Goal: Task Accomplishment & Management: Manage account settings

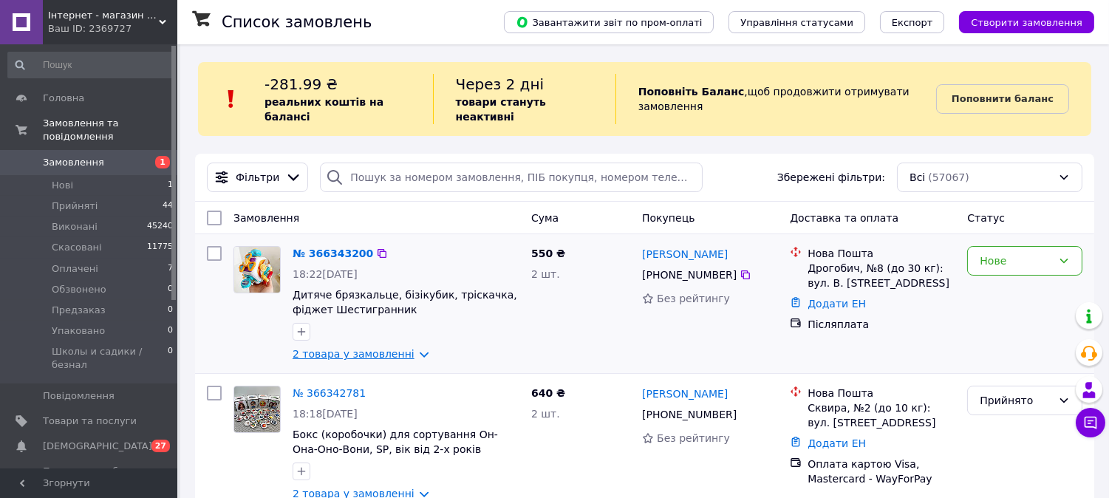
click at [402, 348] on link "2 товара у замовленні" at bounding box center [354, 354] width 122 height 12
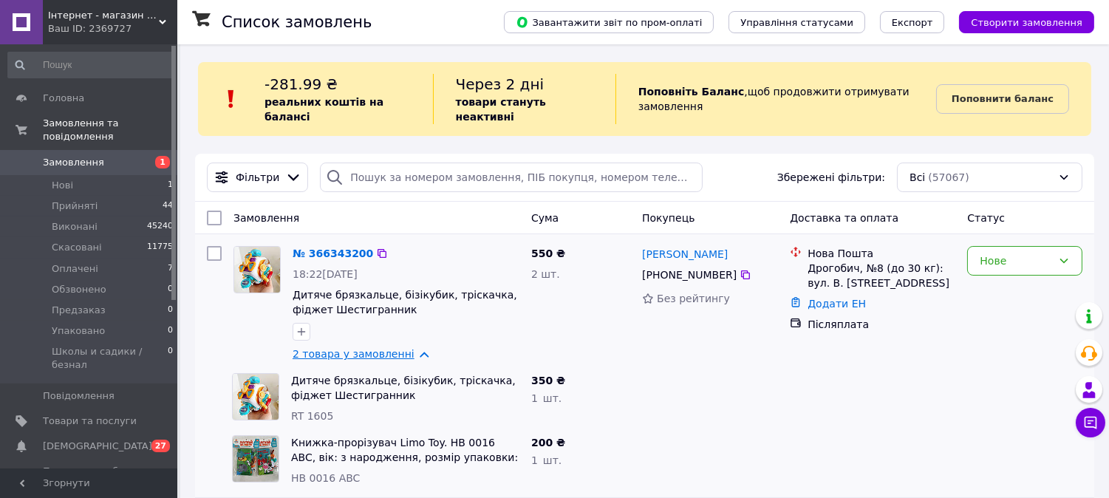
click at [410, 348] on link "2 товара у замовленні" at bounding box center [354, 354] width 122 height 12
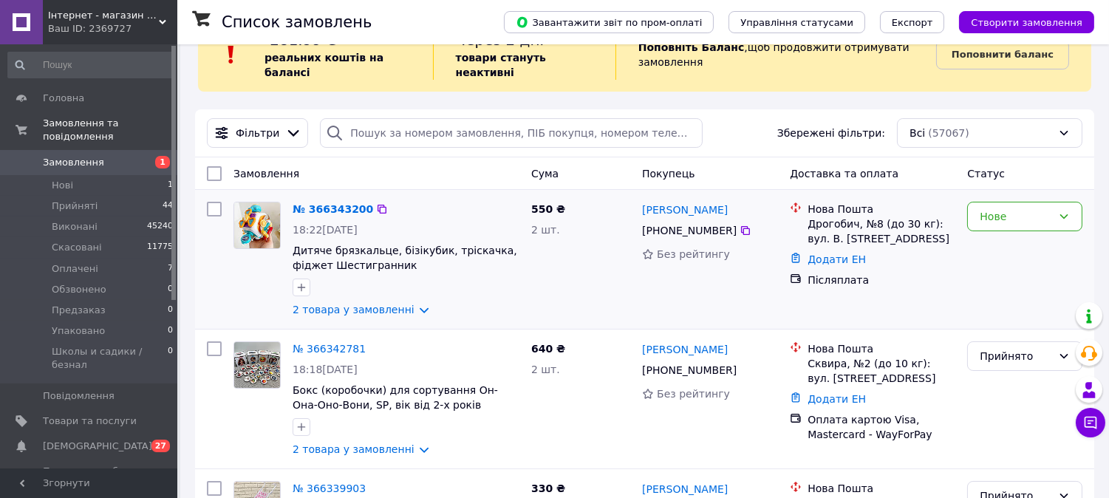
scroll to position [82, 0]
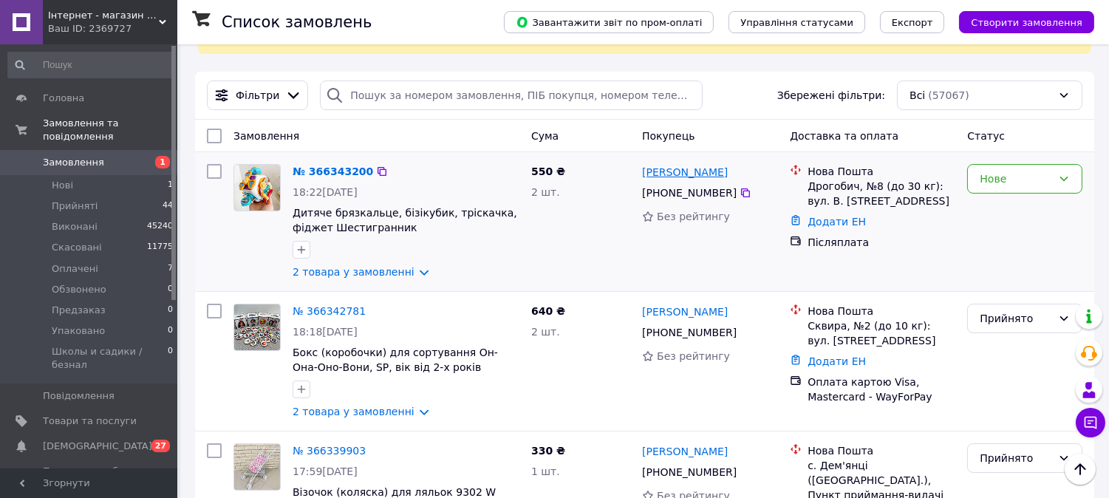
click at [721, 165] on link "[PERSON_NAME]" at bounding box center [685, 172] width 86 height 15
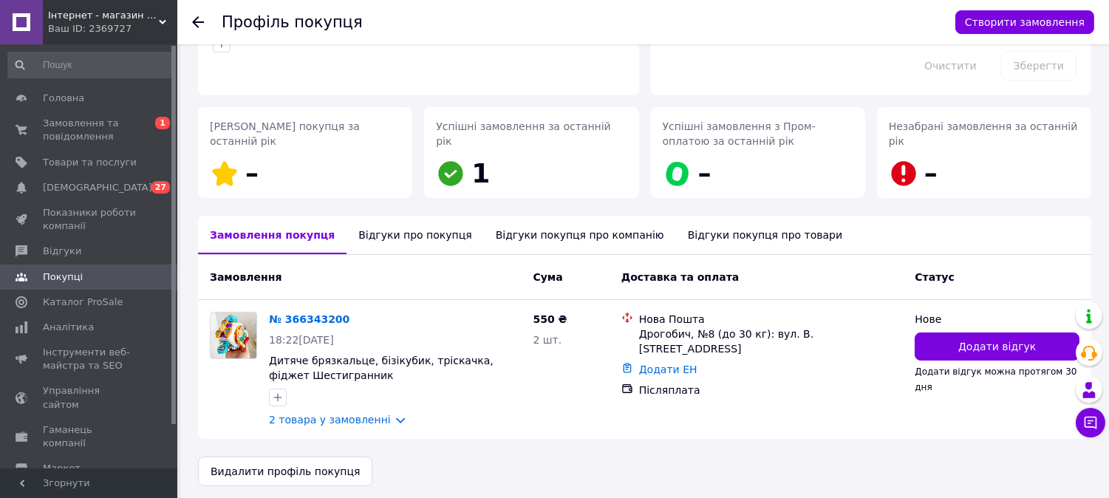
scroll to position [169, 0]
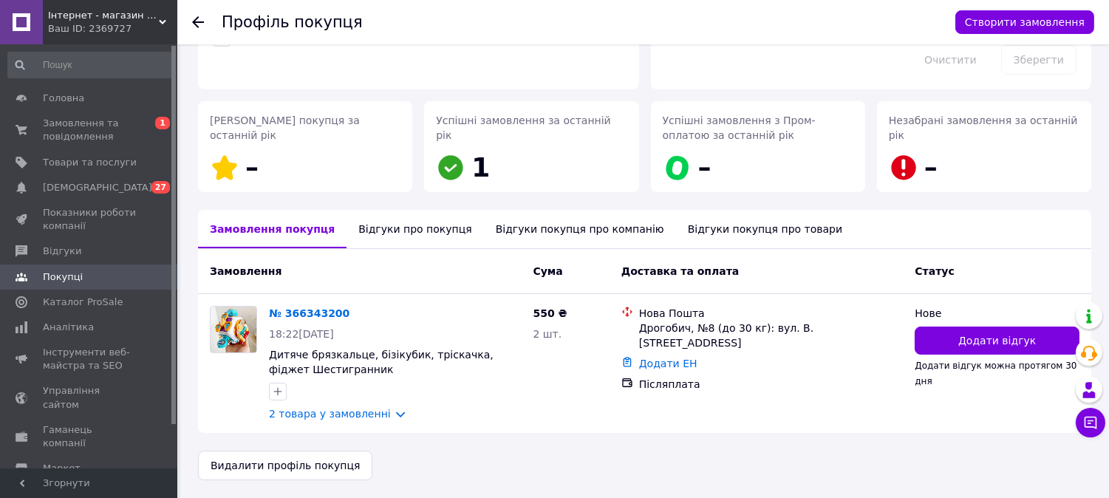
click at [418, 235] on div "Відгуки про покупця" at bounding box center [415, 229] width 137 height 38
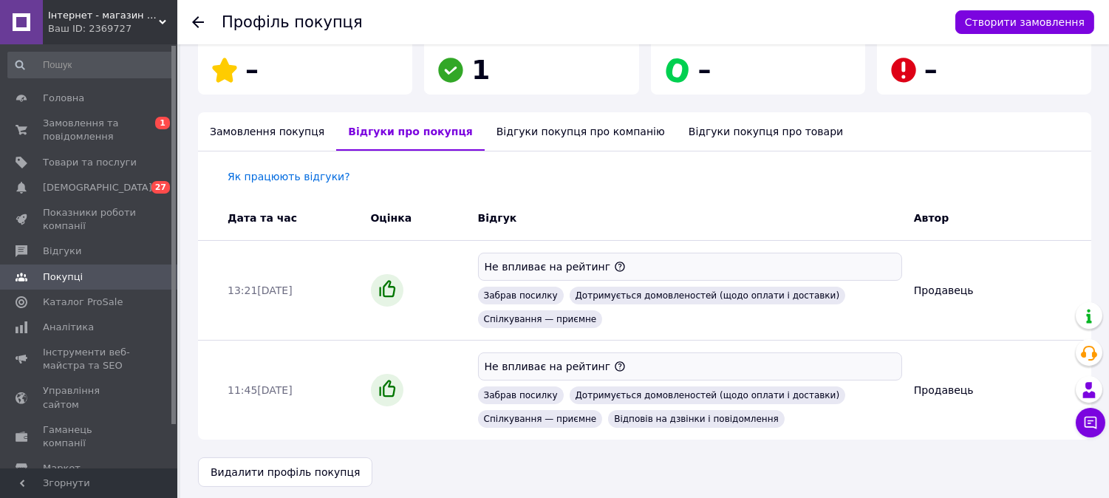
scroll to position [273, 0]
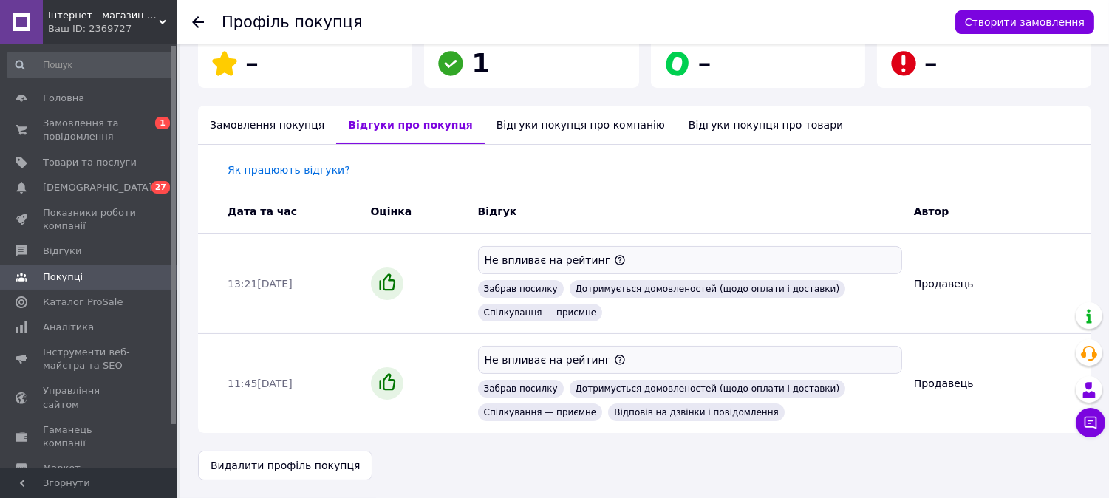
click at [266, 134] on div "Замовлення покупця" at bounding box center [267, 125] width 138 height 38
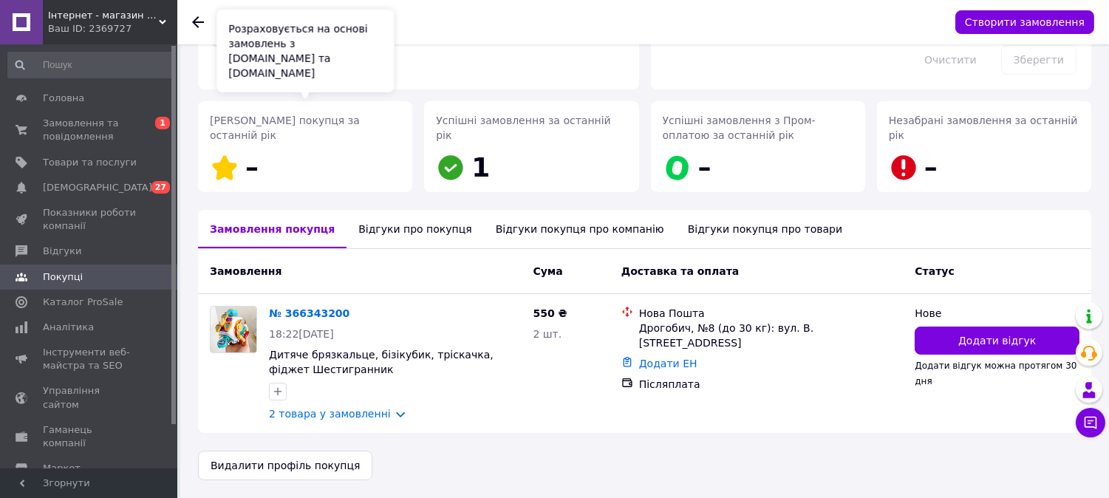
scroll to position [169, 0]
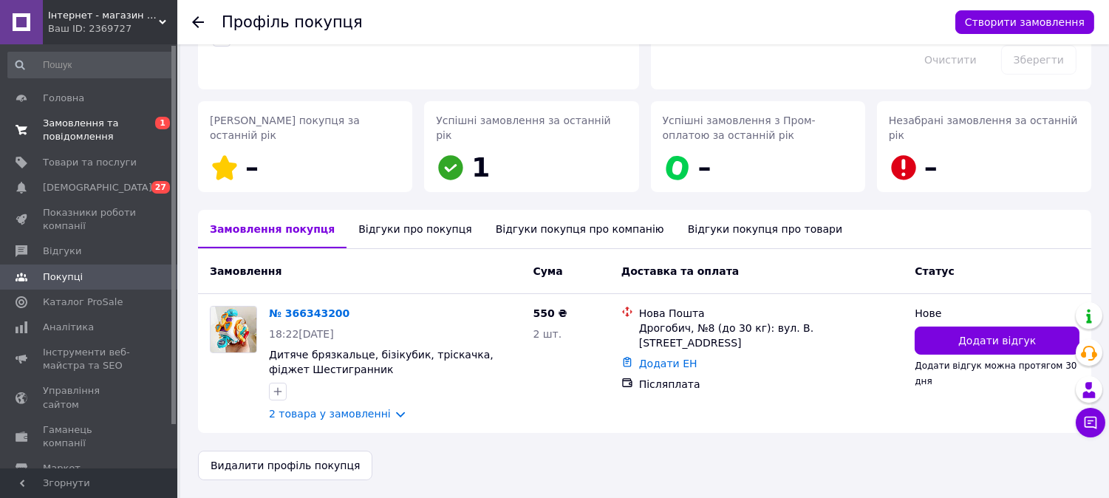
click at [126, 126] on span "Замовлення та повідомлення" at bounding box center [90, 130] width 94 height 27
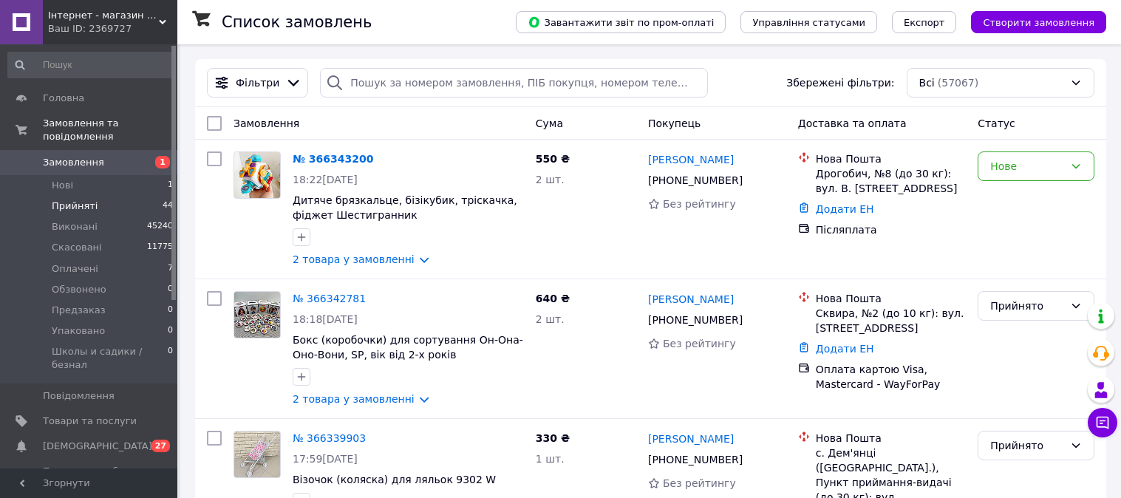
click at [75, 200] on span "Прийняті" at bounding box center [75, 206] width 46 height 13
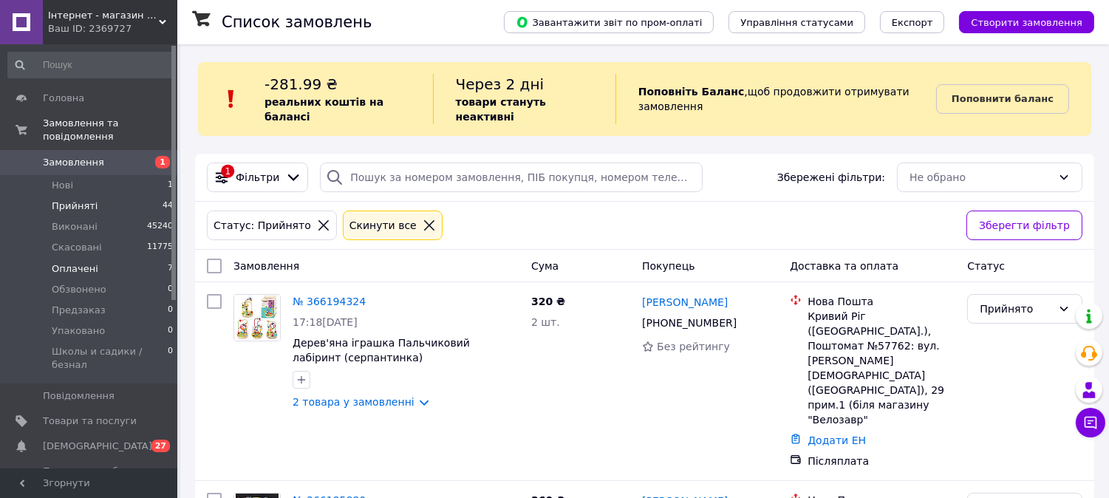
click at [78, 262] on span "Оплачені" at bounding box center [75, 268] width 47 height 13
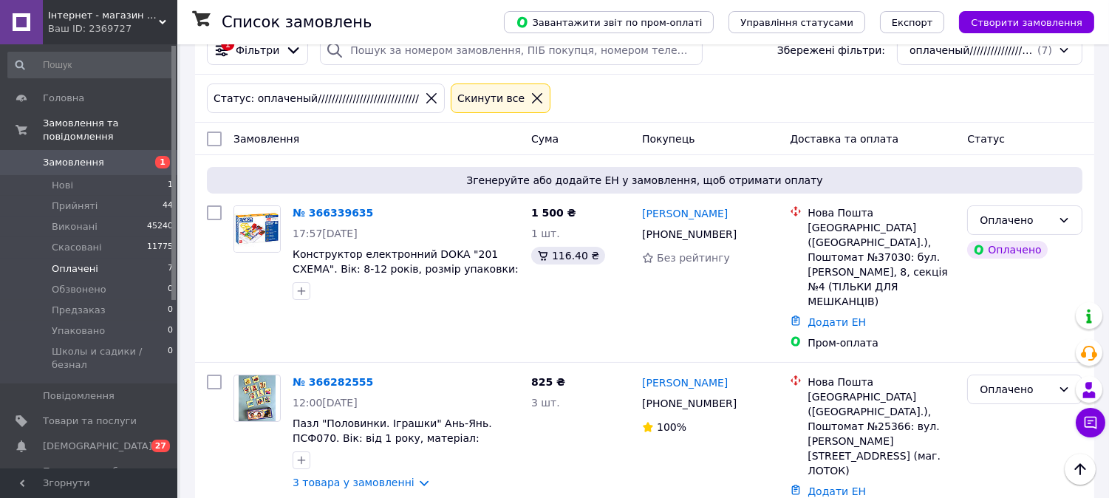
scroll to position [164, 0]
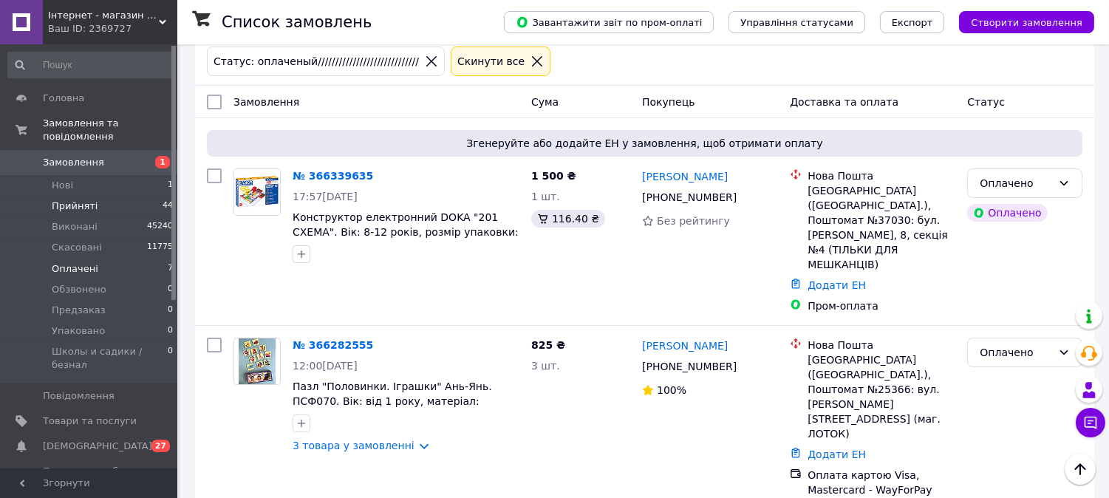
click at [87, 200] on span "Прийняті" at bounding box center [75, 206] width 46 height 13
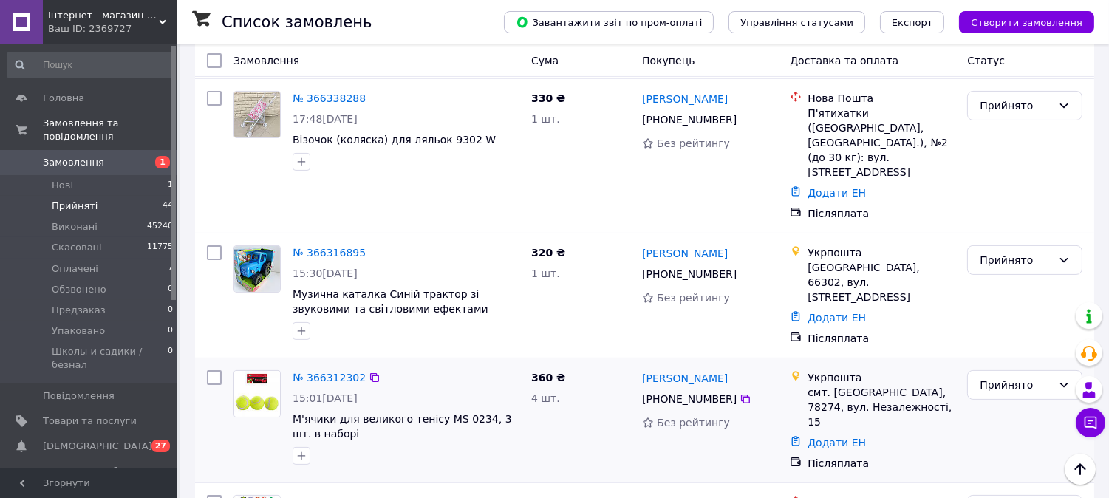
scroll to position [656, 0]
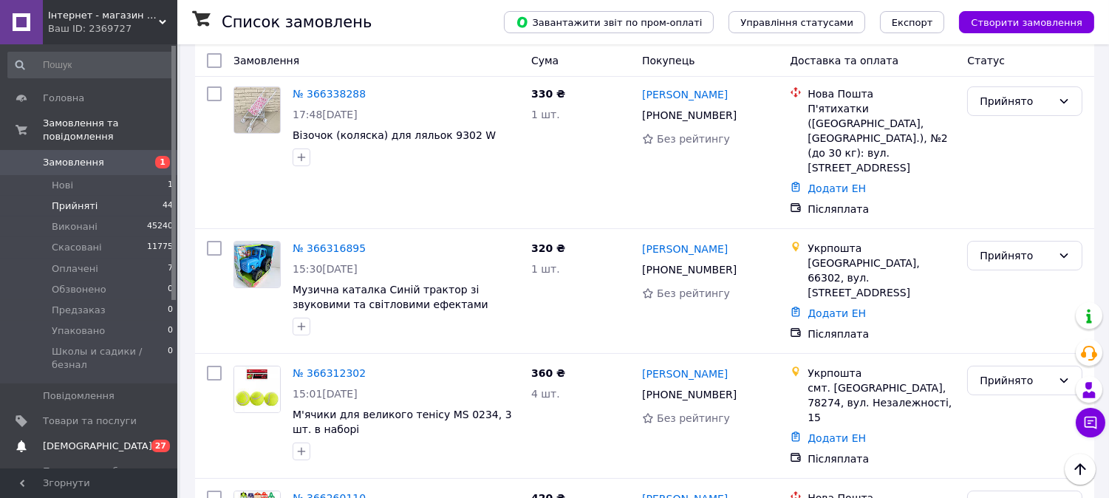
click at [61, 440] on span "[DEMOGRAPHIC_DATA]" at bounding box center [97, 446] width 109 height 13
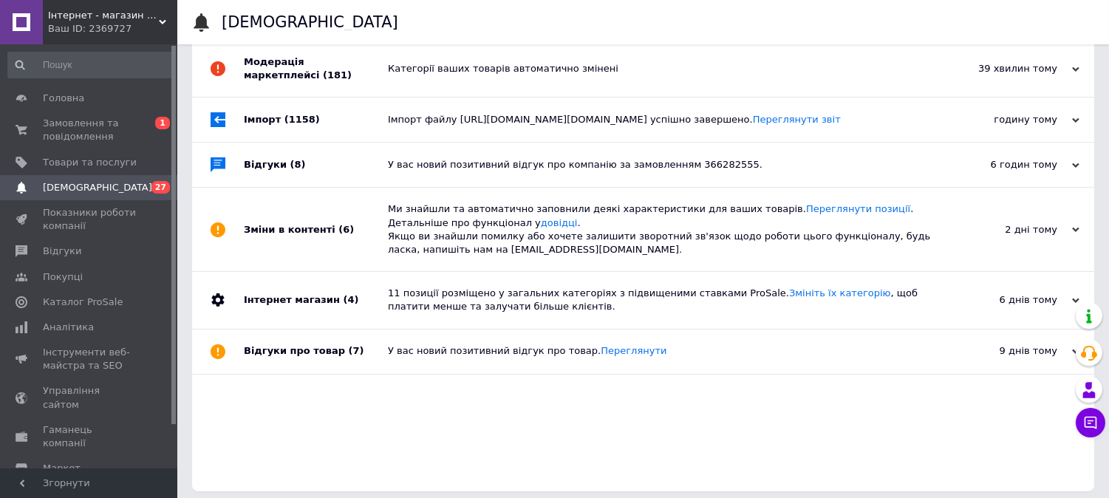
scroll to position [97, 0]
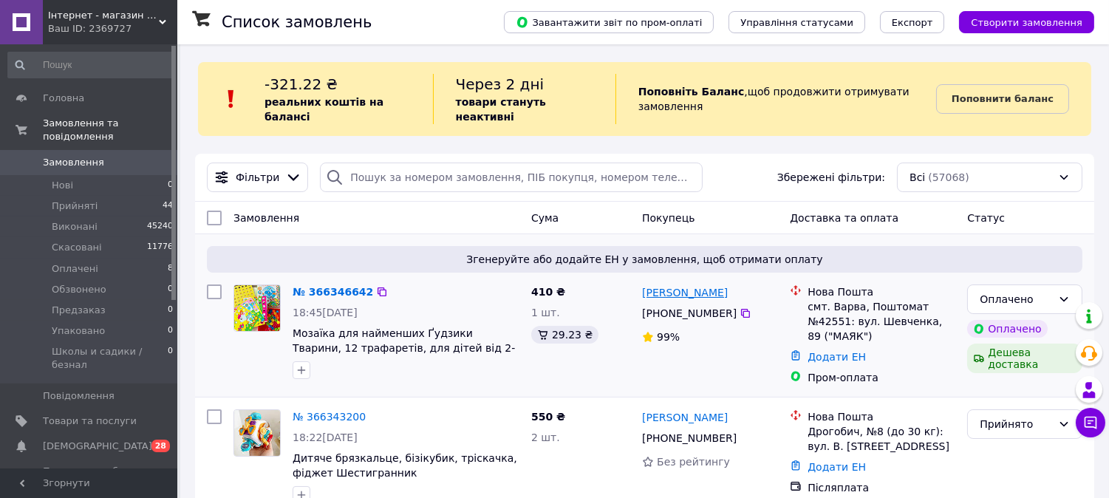
click at [689, 285] on link "Оксана Пивоварова" at bounding box center [685, 292] width 86 height 15
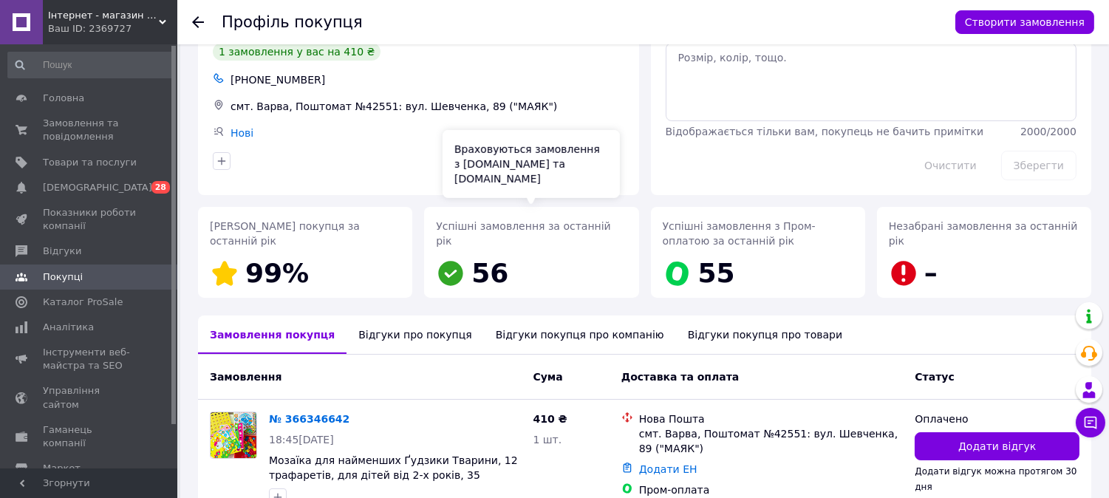
scroll to position [148, 0]
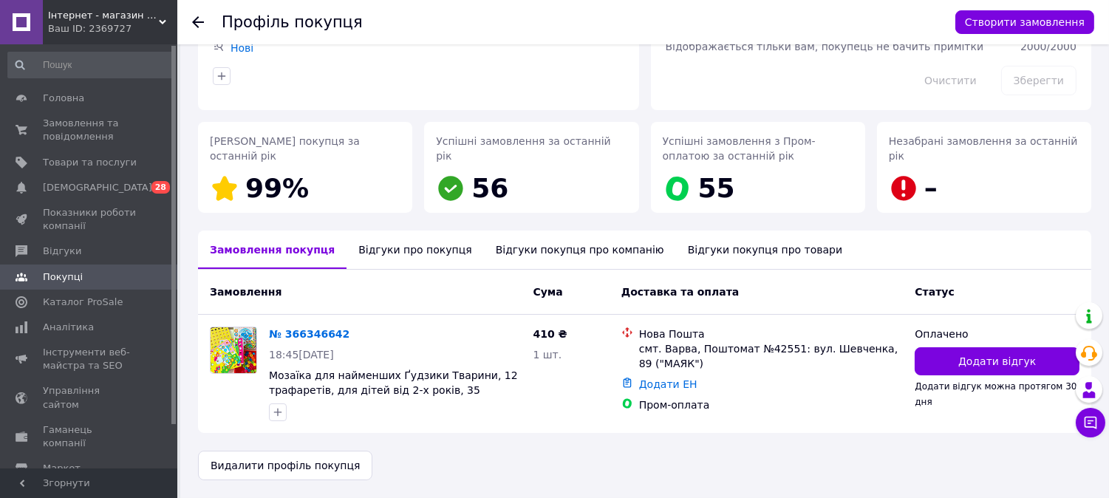
click at [392, 247] on div "Відгуки про покупця" at bounding box center [415, 250] width 137 height 38
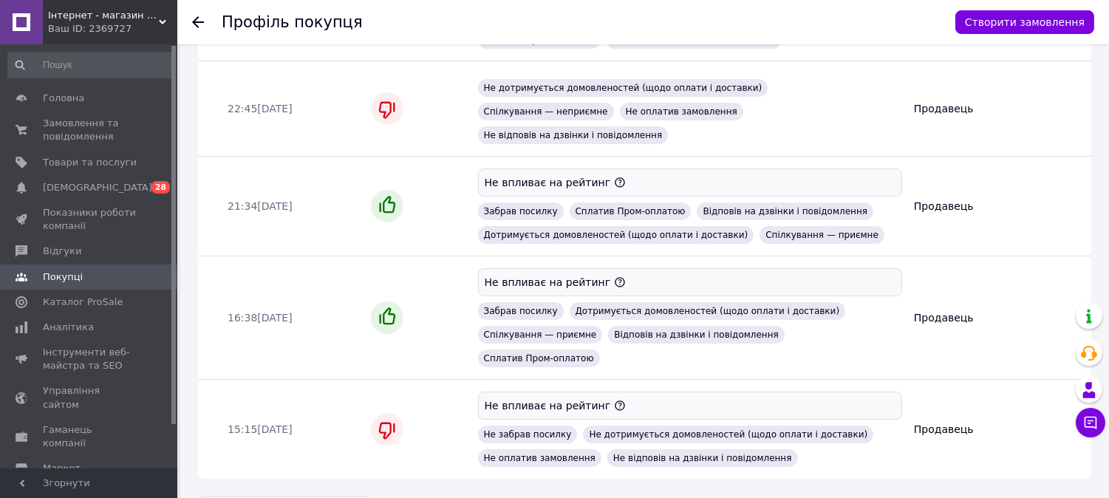
scroll to position [194, 0]
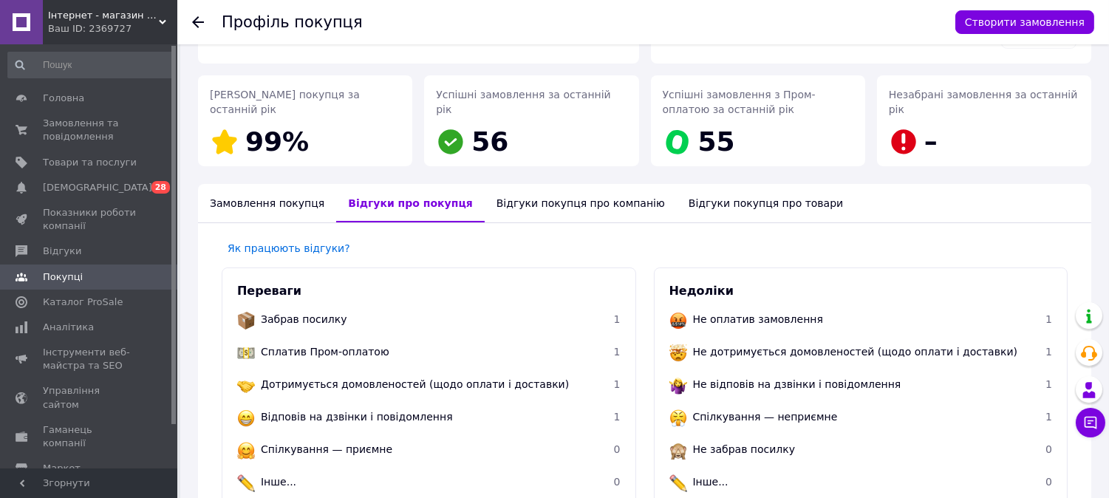
click at [226, 208] on div "Замовлення покупця" at bounding box center [267, 203] width 138 height 38
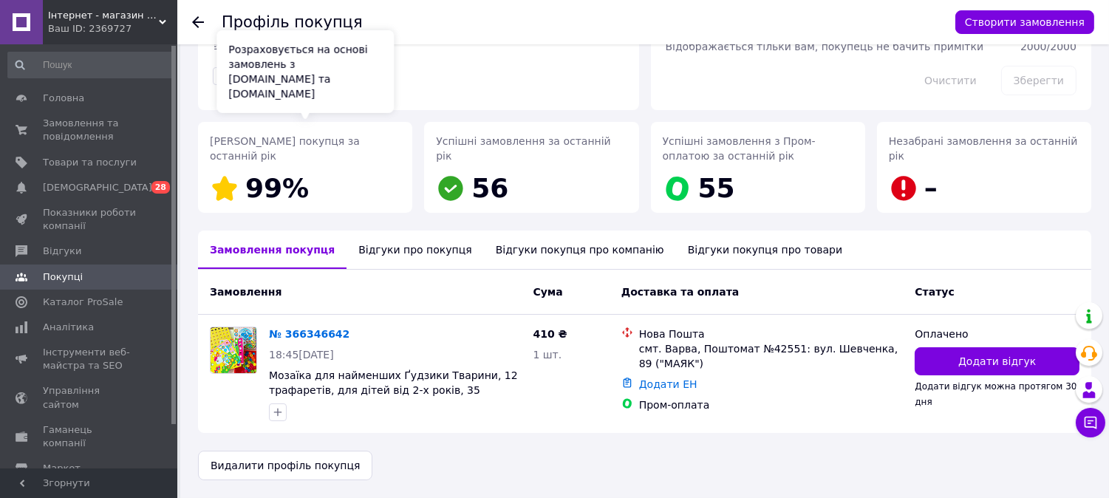
scroll to position [148, 0]
click at [115, 186] on span "[DEMOGRAPHIC_DATA]" at bounding box center [90, 187] width 94 height 13
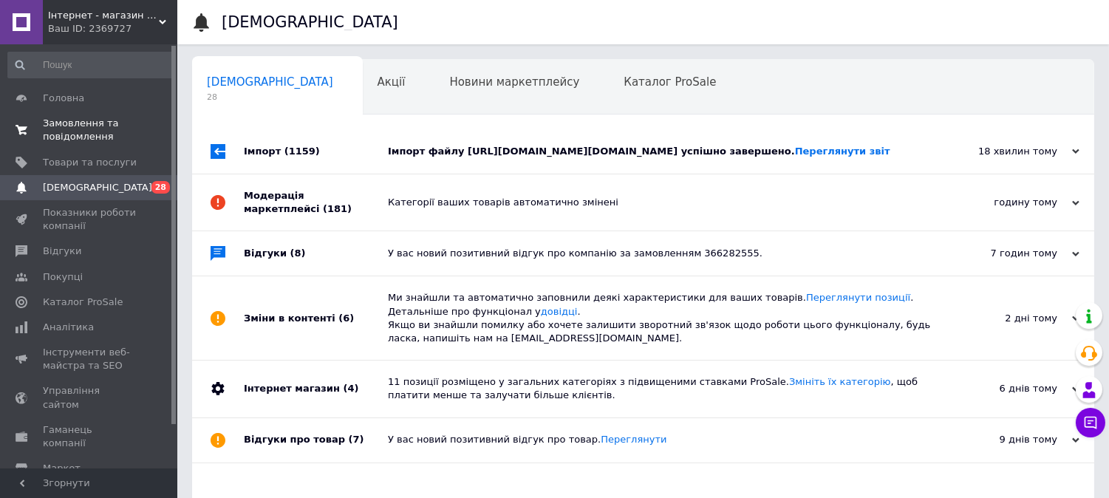
click at [107, 126] on span "Замовлення та повідомлення" at bounding box center [90, 130] width 94 height 27
